Goal: Entertainment & Leisure: Consume media (video, audio)

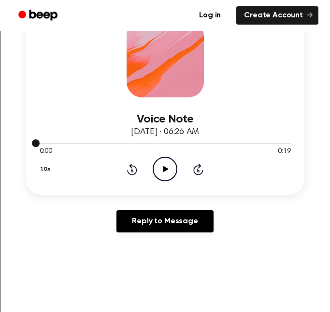
scroll to position [173, 0]
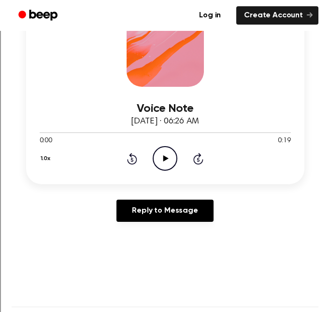
click at [166, 144] on div "0:00 0:19" at bounding box center [165, 141] width 251 height 10
click at [166, 149] on icon "Play Audio" at bounding box center [165, 158] width 25 height 25
click at [166, 149] on icon "Pause Audio" at bounding box center [165, 158] width 25 height 25
click at [174, 159] on icon "Play Audio" at bounding box center [165, 158] width 25 height 25
click at [174, 159] on icon "Pause Audio" at bounding box center [165, 158] width 25 height 25
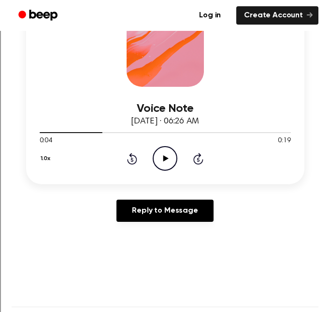
click at [163, 167] on icon "Play Audio" at bounding box center [165, 158] width 25 height 25
click at [163, 167] on icon "Pause Audio" at bounding box center [165, 158] width 25 height 25
click at [164, 155] on icon "Play Audio" at bounding box center [165, 158] width 25 height 25
click at [170, 169] on circle at bounding box center [165, 159] width 24 height 24
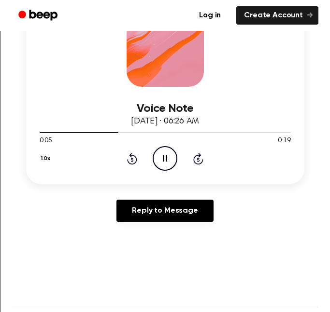
click at [170, 169] on circle at bounding box center [165, 159] width 24 height 24
click at [162, 164] on icon "Play Audio" at bounding box center [165, 158] width 25 height 25
click at [165, 155] on icon "Play Audio" at bounding box center [165, 158] width 25 height 25
click at [165, 155] on icon "Pause Audio" at bounding box center [165, 158] width 25 height 25
click at [162, 158] on icon "Play Audio" at bounding box center [165, 158] width 25 height 25
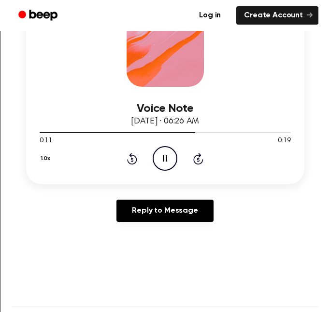
click at [163, 160] on icon at bounding box center [165, 158] width 4 height 6
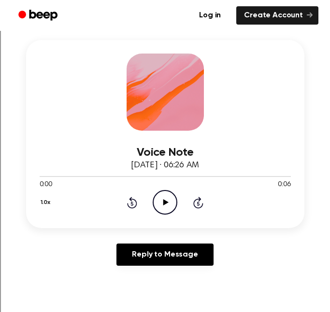
scroll to position [163, 0]
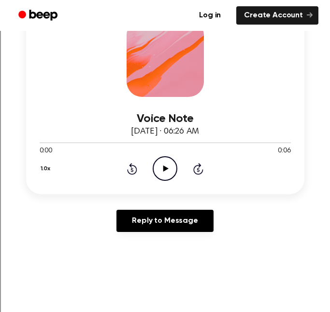
click at [168, 173] on icon "Play Audio" at bounding box center [165, 168] width 25 height 25
click at [163, 167] on icon at bounding box center [165, 169] width 4 height 6
click at [163, 168] on icon at bounding box center [165, 169] width 5 height 6
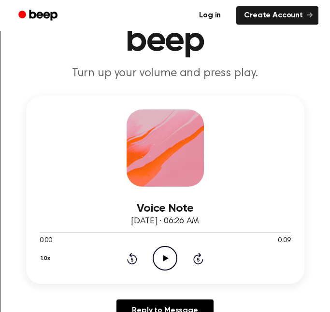
scroll to position [74, 0]
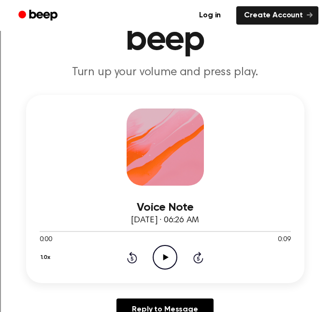
click at [164, 253] on icon "Play Audio" at bounding box center [165, 257] width 25 height 25
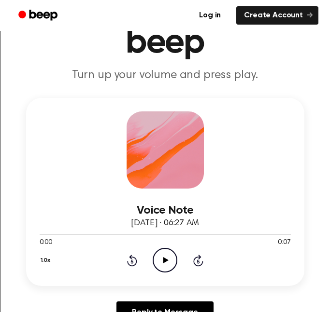
scroll to position [73, 0]
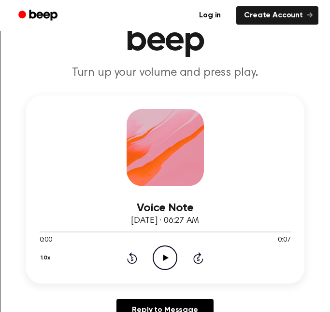
click at [170, 253] on icon "Play Audio" at bounding box center [165, 258] width 25 height 25
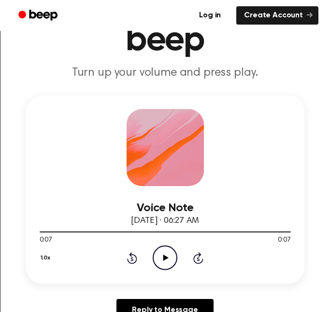
click at [170, 253] on icon "Play Audio" at bounding box center [165, 258] width 25 height 25
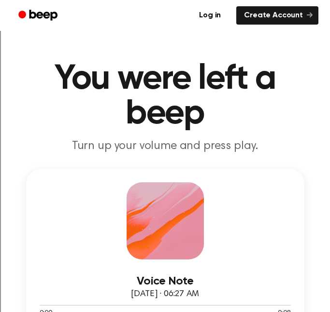
scroll to position [76, 0]
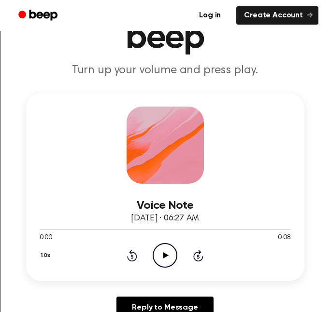
click at [172, 255] on icon "Play Audio" at bounding box center [165, 255] width 25 height 25
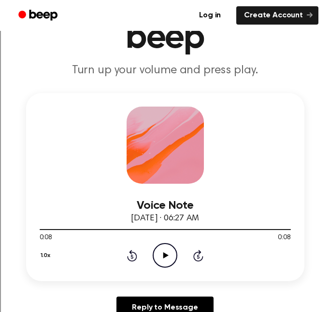
click at [172, 255] on icon "Play Audio" at bounding box center [165, 255] width 25 height 25
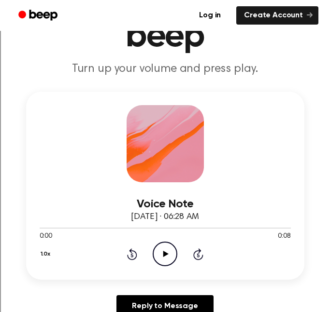
scroll to position [80, 0]
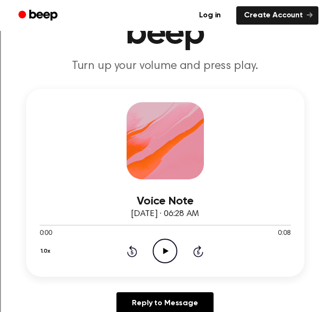
click at [160, 251] on icon "Play Audio" at bounding box center [165, 251] width 25 height 25
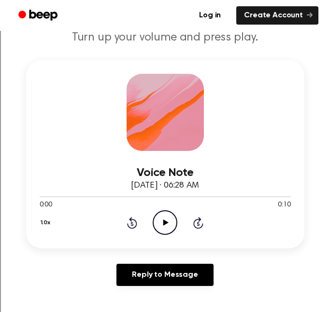
click at [160, 221] on icon "Play Audio" at bounding box center [165, 223] width 25 height 25
click at [160, 221] on icon "Pause Audio" at bounding box center [165, 223] width 25 height 25
click at [160, 221] on icon "Play Audio" at bounding box center [165, 223] width 25 height 25
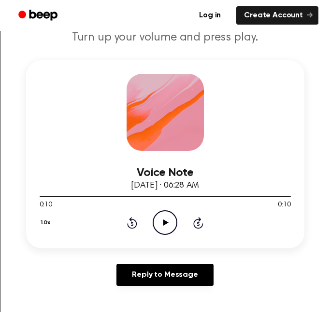
click at [163, 222] on icon at bounding box center [165, 223] width 5 height 6
click at [163, 222] on icon at bounding box center [165, 223] width 4 height 6
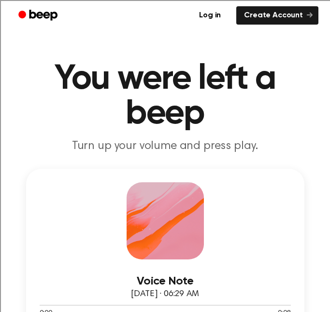
click at [154, 228] on div at bounding box center [165, 221] width 77 height 77
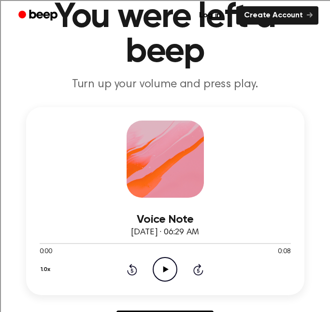
scroll to position [75, 0]
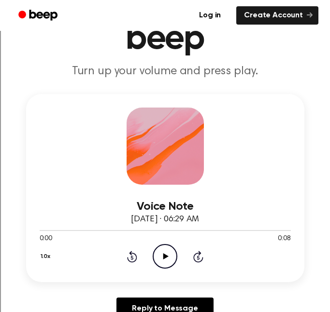
click at [161, 256] on icon "Play Audio" at bounding box center [165, 256] width 25 height 25
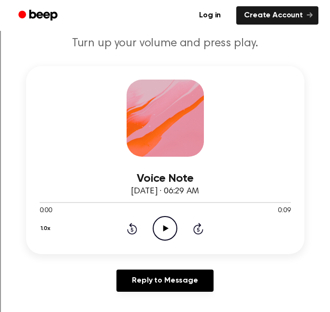
scroll to position [119, 0]
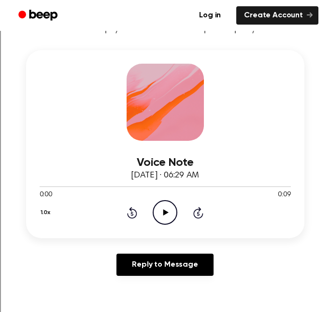
click at [160, 219] on icon "Play Audio" at bounding box center [165, 212] width 25 height 25
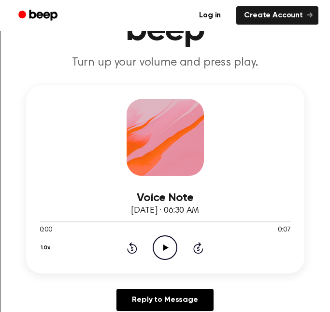
scroll to position [65, 0]
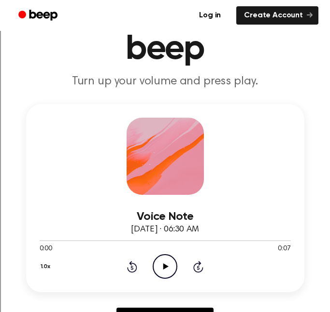
click at [161, 264] on icon "Play Audio" at bounding box center [165, 266] width 25 height 25
click at [161, 264] on icon "Pause Audio" at bounding box center [165, 266] width 25 height 25
click at [161, 264] on icon "Play Audio" at bounding box center [165, 266] width 25 height 25
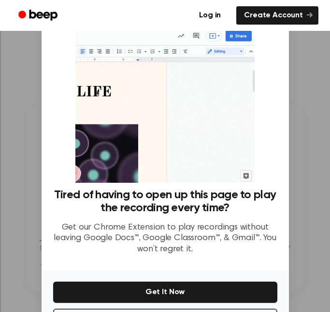
scroll to position [36, 0]
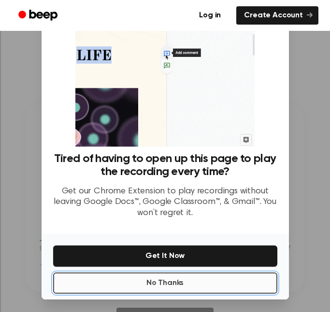
click at [181, 285] on button "No Thanks" at bounding box center [165, 283] width 224 height 21
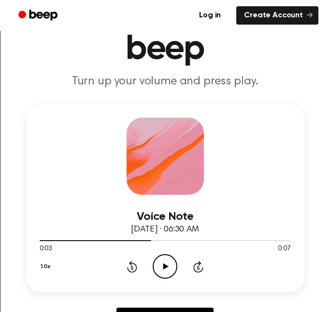
click at [157, 252] on div "0:03 0:07" at bounding box center [165, 249] width 251 height 10
click at [162, 258] on icon "Play Audio" at bounding box center [165, 266] width 25 height 25
click at [162, 258] on icon "Pause Audio" at bounding box center [165, 266] width 25 height 25
click at [162, 258] on icon "Play Audio" at bounding box center [165, 266] width 25 height 25
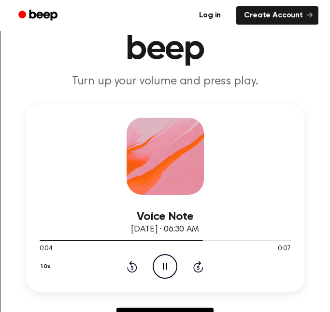
click at [162, 258] on icon "Pause Audio" at bounding box center [165, 266] width 25 height 25
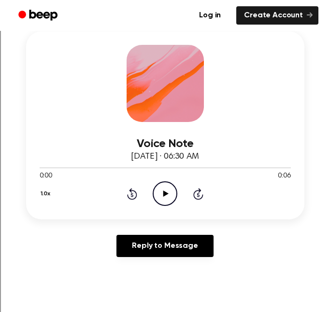
scroll to position [138, 0]
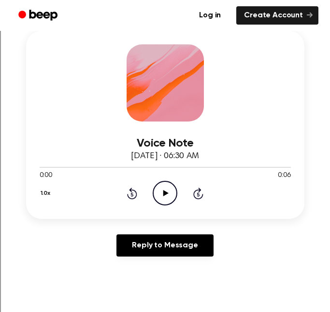
click at [170, 187] on icon "Play Audio" at bounding box center [165, 193] width 25 height 25
click at [170, 187] on icon "Pause Audio" at bounding box center [165, 193] width 25 height 25
click at [160, 190] on icon "Play Audio" at bounding box center [165, 193] width 25 height 25
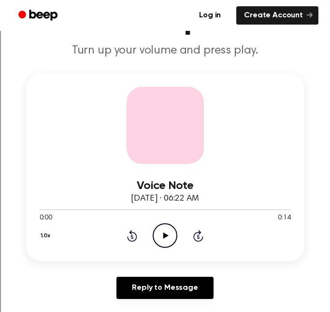
scroll to position [100, 0]
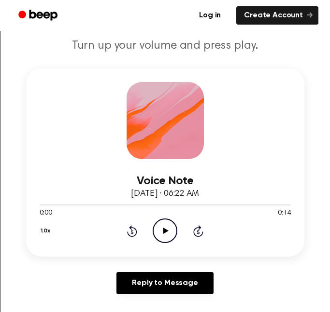
click at [160, 222] on icon "Play Audio" at bounding box center [165, 231] width 25 height 25
click at [160, 222] on icon "Pause Audio" at bounding box center [165, 231] width 25 height 25
click at [163, 224] on icon "Play Audio" at bounding box center [165, 231] width 25 height 25
click at [131, 232] on icon "Rewind 5 seconds" at bounding box center [132, 231] width 11 height 13
click at [164, 228] on icon at bounding box center [165, 231] width 4 height 6
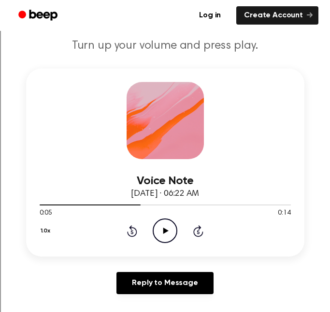
click at [167, 227] on icon "Play Audio" at bounding box center [165, 231] width 25 height 25
click at [168, 229] on icon "Pause Audio" at bounding box center [165, 231] width 25 height 25
click at [173, 227] on icon "Play Audio" at bounding box center [165, 231] width 25 height 25
click at [173, 227] on icon "Pause Audio" at bounding box center [165, 231] width 25 height 25
click at [165, 232] on icon at bounding box center [165, 231] width 5 height 6
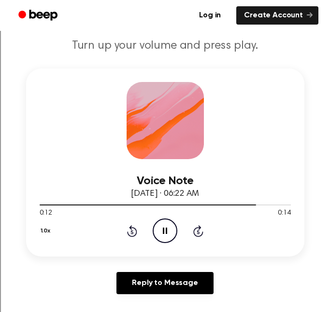
click at [133, 232] on icon "Rewind 5 seconds" at bounding box center [132, 231] width 11 height 13
click at [169, 230] on icon "Pause Audio" at bounding box center [165, 231] width 25 height 25
click at [140, 231] on div "1.0x Rewind 5 seconds Play Audio Skip 5 seconds" at bounding box center [165, 231] width 251 height 25
click at [135, 231] on icon at bounding box center [132, 231] width 10 height 12
click at [163, 234] on icon "Play Audio" at bounding box center [165, 231] width 25 height 25
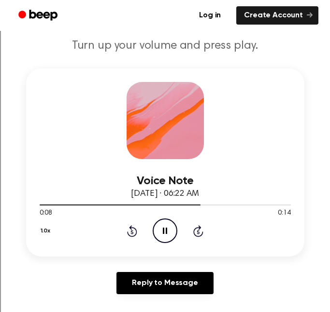
click at [163, 234] on icon at bounding box center [165, 231] width 4 height 6
click at [163, 234] on icon "Play Audio" at bounding box center [165, 231] width 25 height 25
click at [163, 234] on icon at bounding box center [165, 231] width 4 height 6
click at [163, 234] on icon "Play Audio" at bounding box center [165, 231] width 25 height 25
click at [163, 234] on icon at bounding box center [165, 231] width 4 height 6
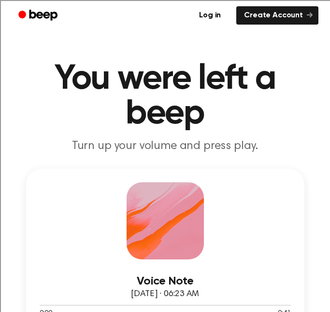
click at [188, 230] on div at bounding box center [165, 221] width 77 height 77
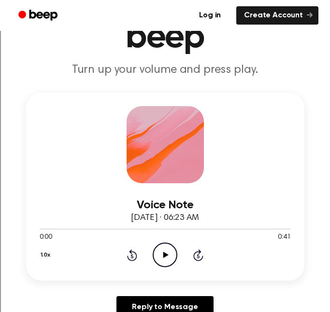
scroll to position [78, 0]
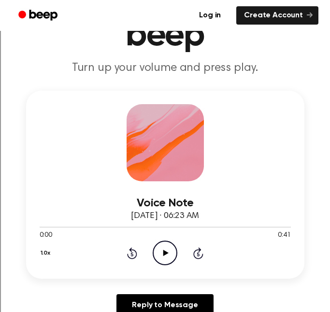
click at [164, 245] on icon "Play Audio" at bounding box center [165, 253] width 25 height 25
click at [160, 245] on icon "Pause Audio" at bounding box center [165, 253] width 25 height 25
click at [137, 253] on icon at bounding box center [132, 254] width 10 height 12
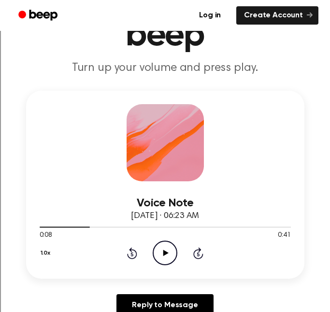
click at [137, 253] on icon at bounding box center [132, 254] width 10 height 12
click at [194, 253] on icon at bounding box center [198, 254] width 10 height 12
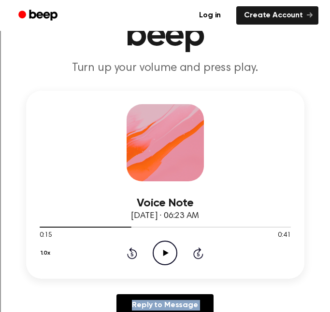
click at [172, 252] on icon "Play Audio" at bounding box center [165, 253] width 25 height 25
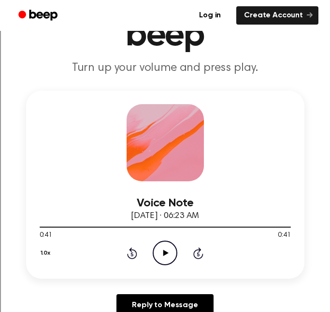
click at [162, 240] on div "0:41 0:41" at bounding box center [165, 236] width 251 height 10
click at [133, 250] on icon at bounding box center [132, 254] width 10 height 12
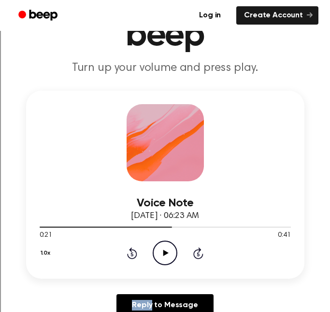
click at [165, 255] on icon at bounding box center [165, 253] width 5 height 6
